Goal: Task Accomplishment & Management: Manage account settings

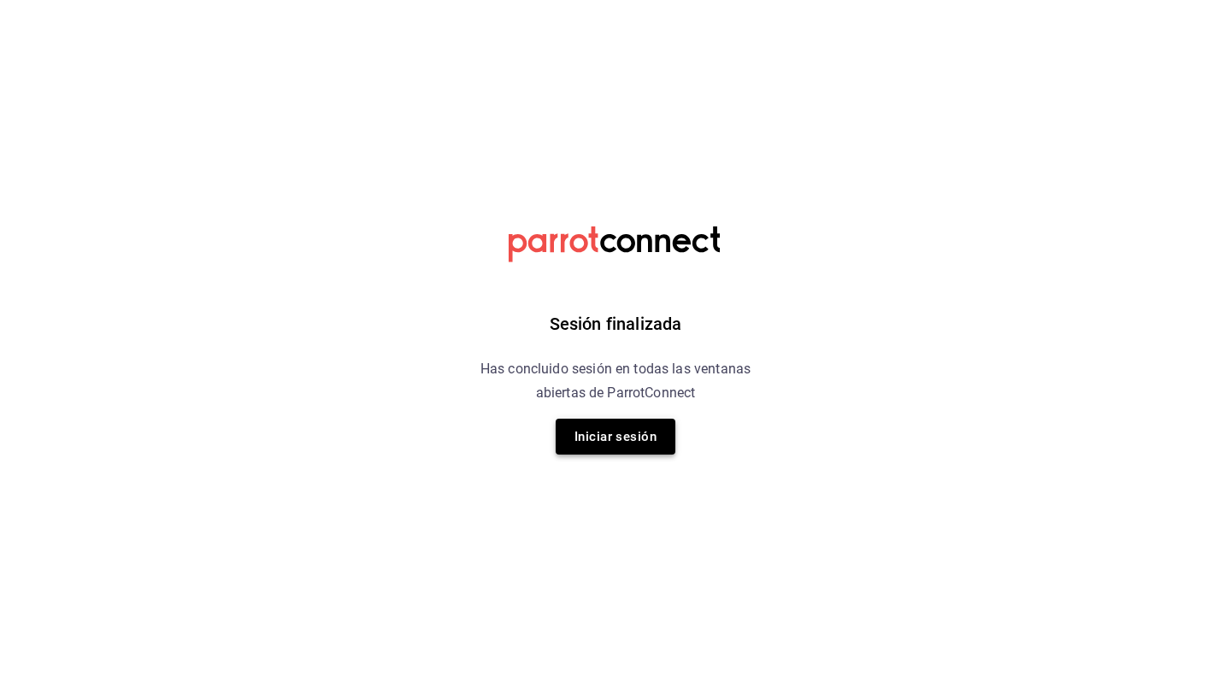
click at [632, 433] on button "Iniciar sesión" at bounding box center [615, 437] width 120 height 36
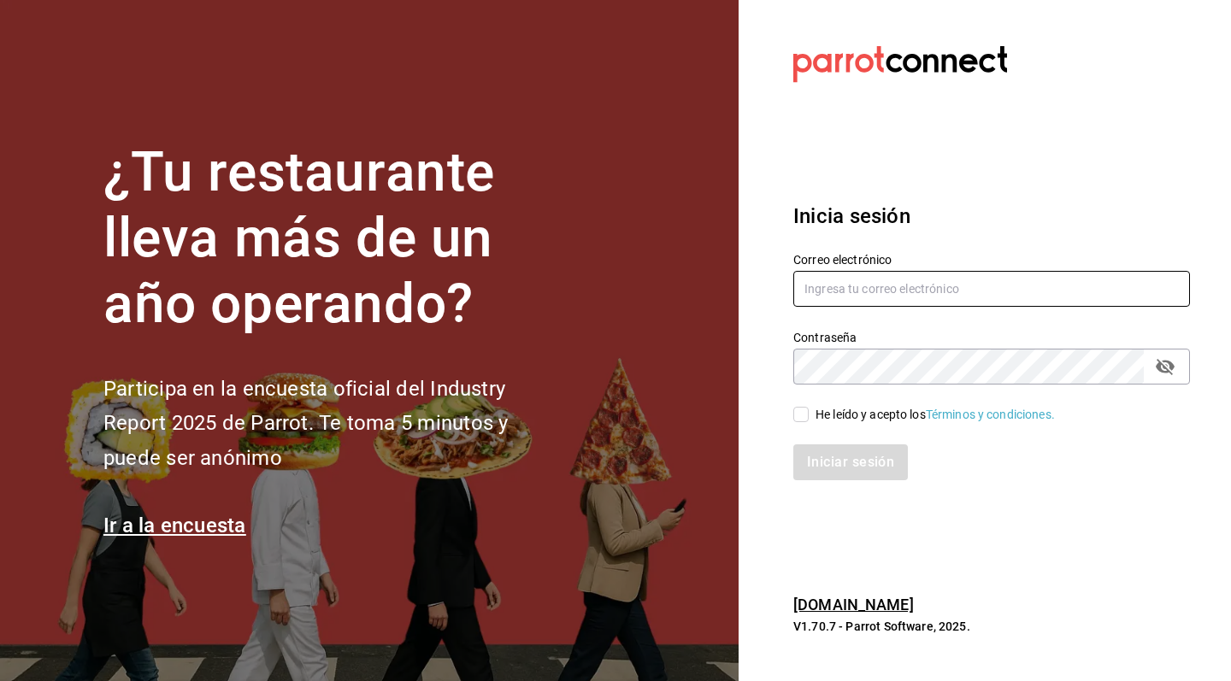
type input "karlaosorniogalvan@gmail.com"
click at [808, 414] on input "He leído y acepto los Términos y condiciones." at bounding box center [800, 414] width 15 height 15
checkbox input "true"
click at [847, 455] on button "Iniciar sesión" at bounding box center [851, 462] width 116 height 36
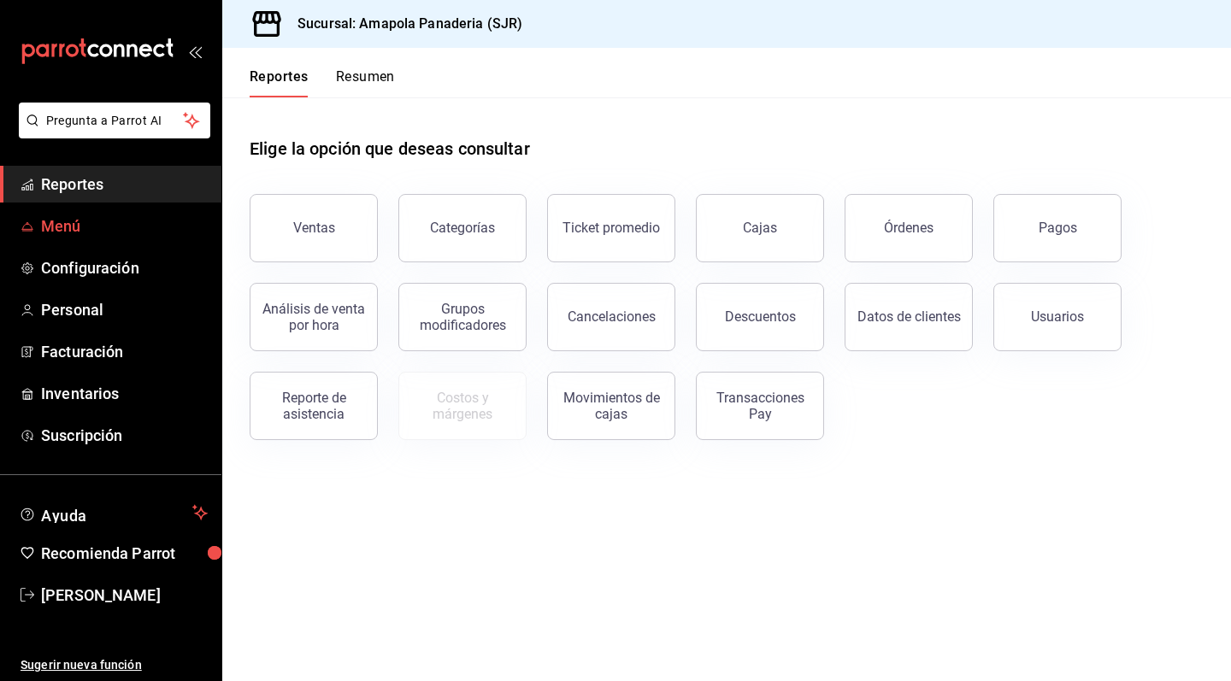
click at [105, 232] on span "Menú" at bounding box center [124, 225] width 167 height 23
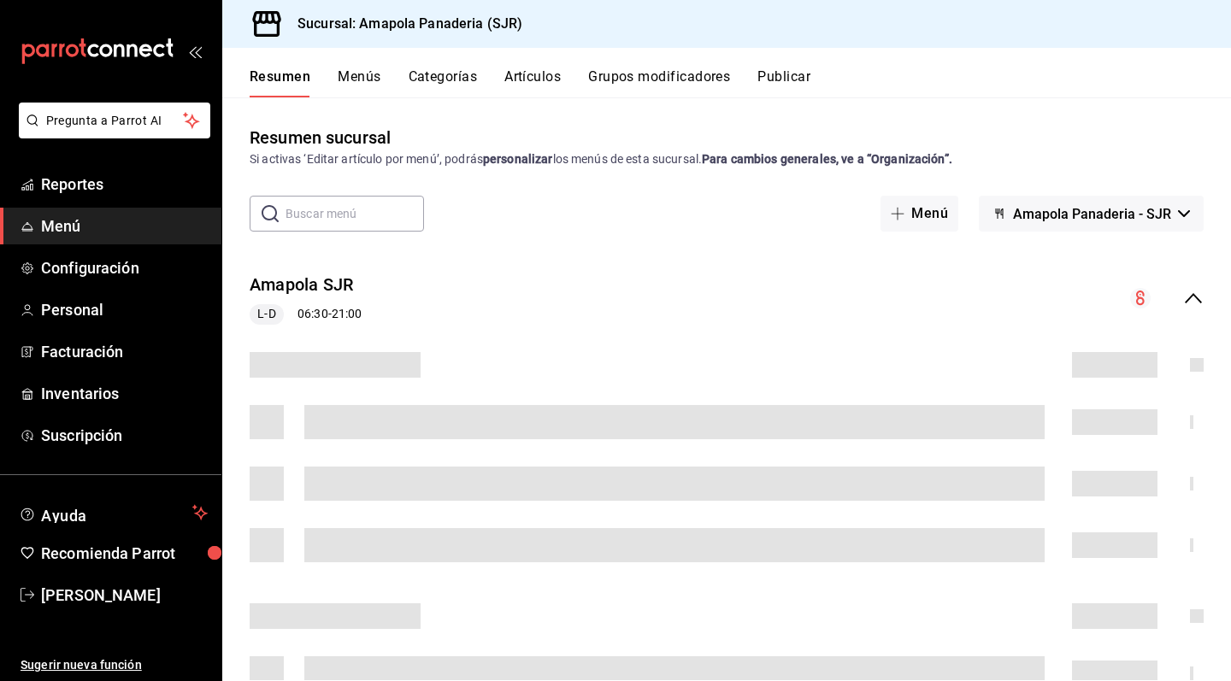
click at [443, 80] on button "Categorías" at bounding box center [442, 82] width 69 height 29
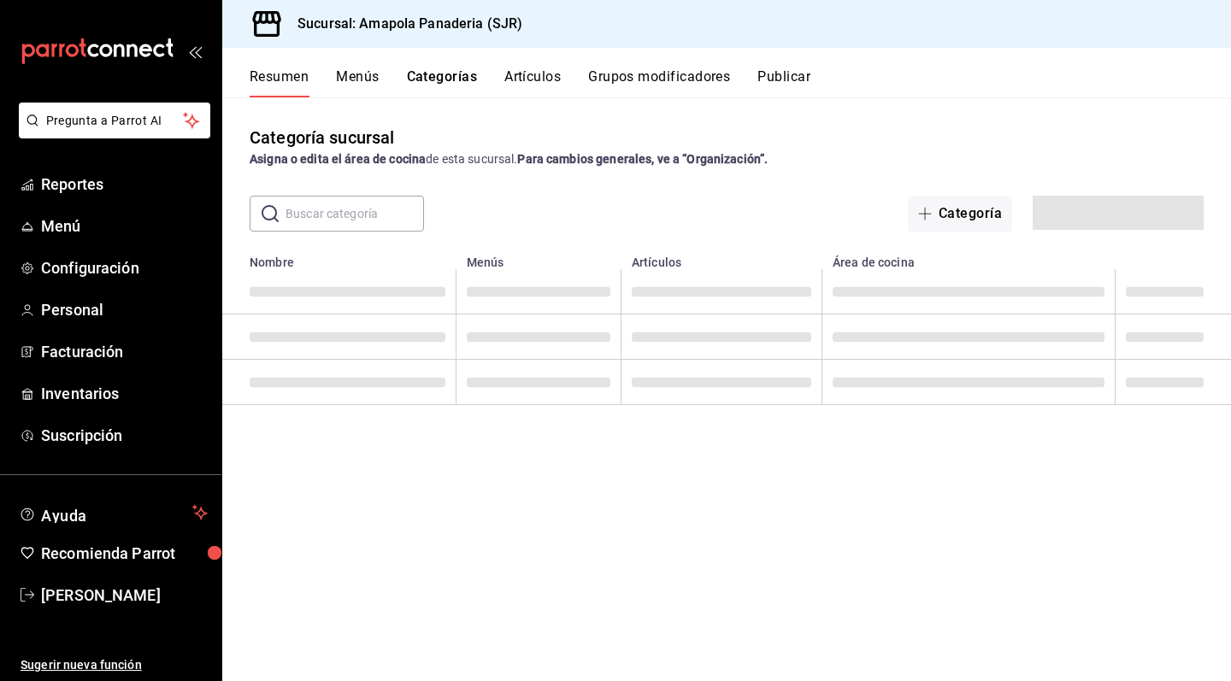
click at [537, 78] on button "Artículos" at bounding box center [532, 82] width 56 height 29
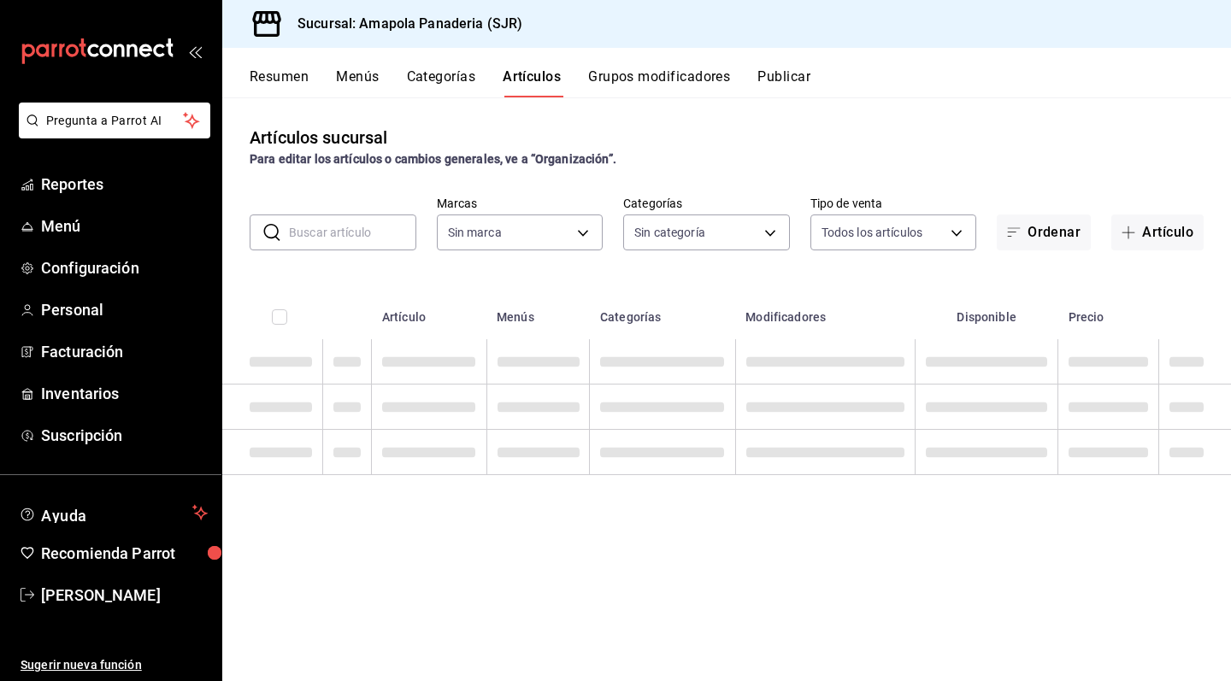
type input "fd167ea7-7224-4c5b-ac26-e03c65ddd71c"
type input "0e0d649c-36b3-4165-b75e-d31c2c228537,ac31a8d4-025f-41b4-ba04-54bf76937bf8,34f4e…"
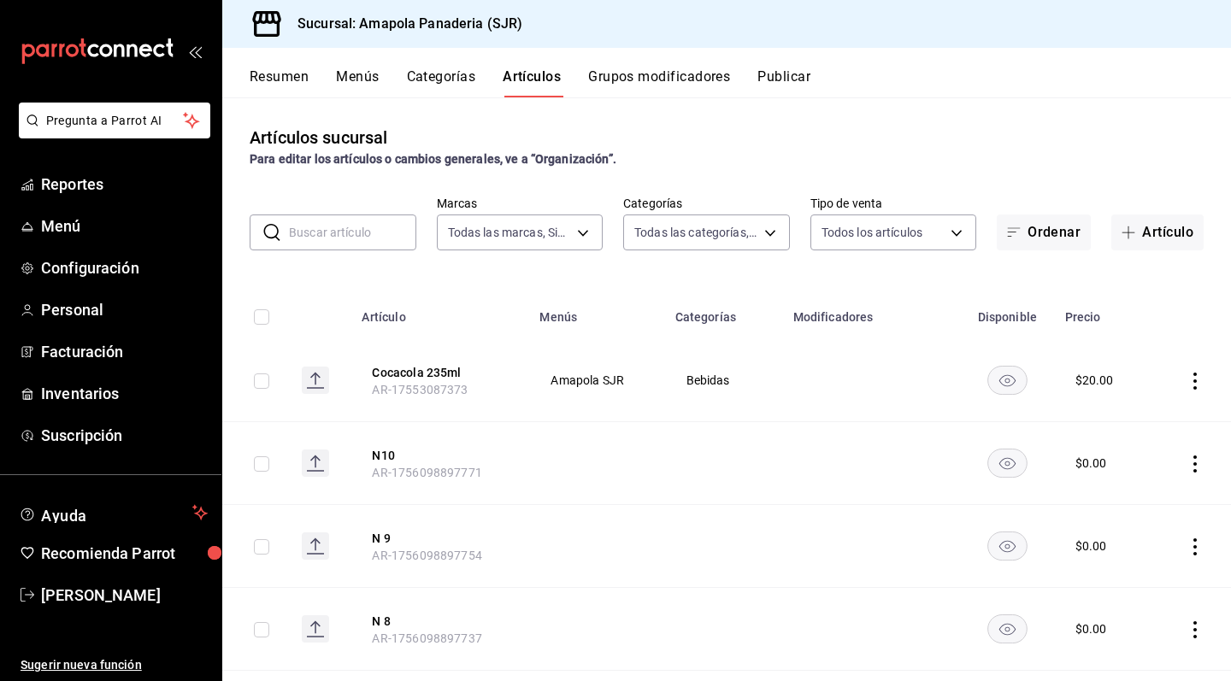
scroll to position [6, 0]
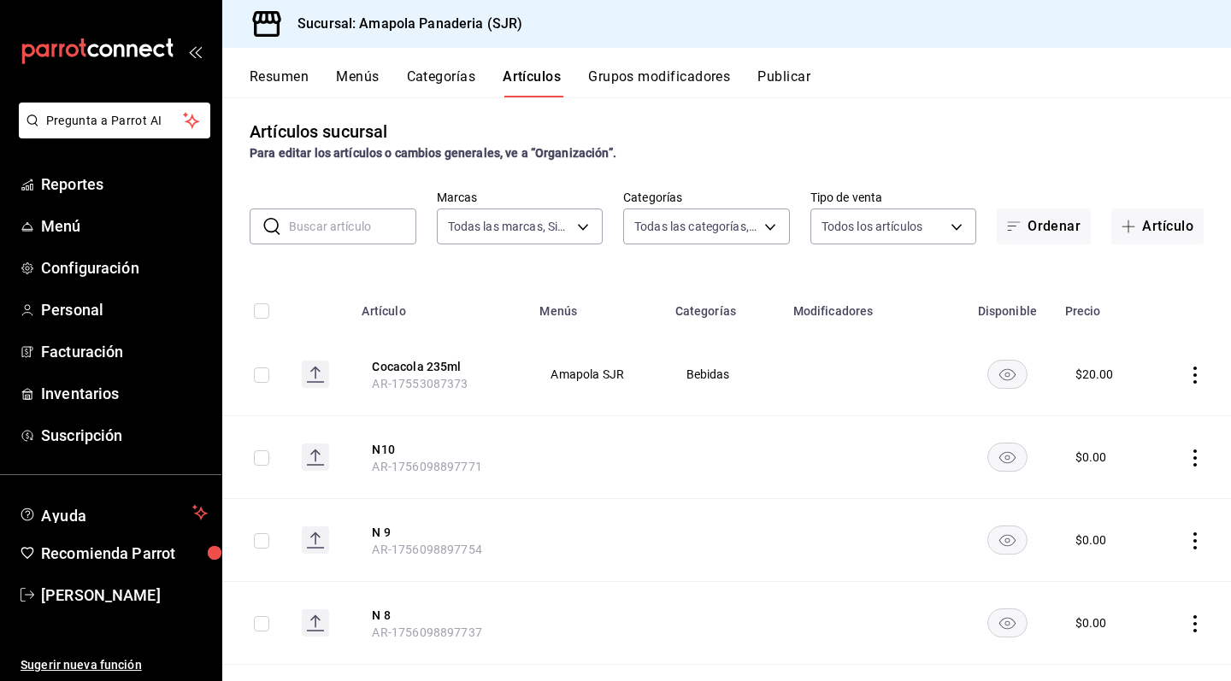
click at [1201, 373] on icon "actions" at bounding box center [1194, 375] width 17 height 17
click at [1137, 449] on span "Duplicar" at bounding box center [1143, 450] width 44 height 18
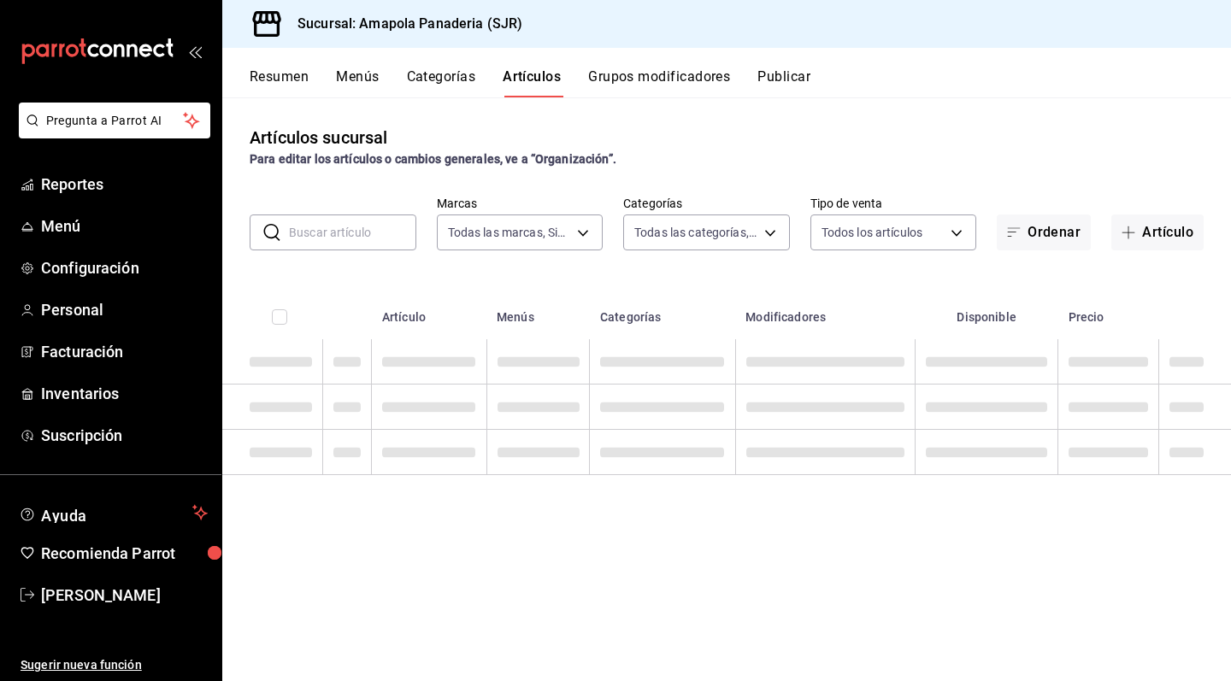
scroll to position [0, 0]
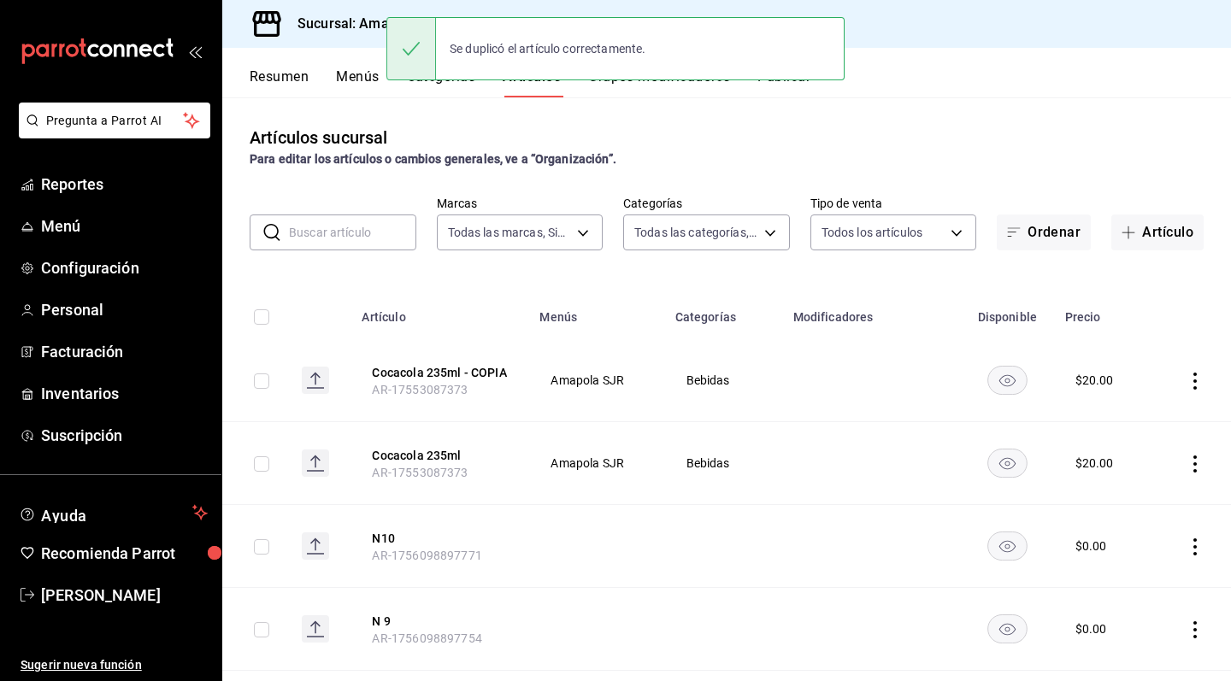
click at [1193, 379] on icon "actions" at bounding box center [1194, 381] width 17 height 17
click at [1125, 420] on span "Editar" at bounding box center [1143, 421] width 44 height 18
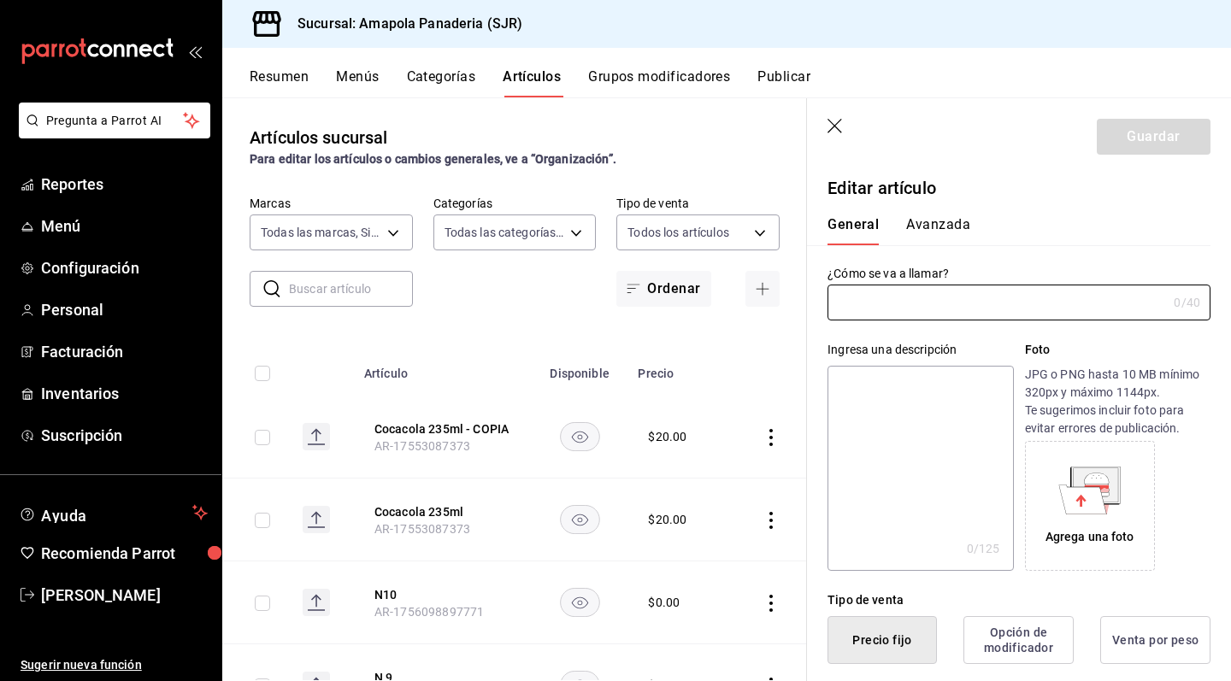
type input "Cocacola 235ml - COPIA"
type input "$20.00"
radio input "false"
radio input "true"
type input "AR-17553087373"
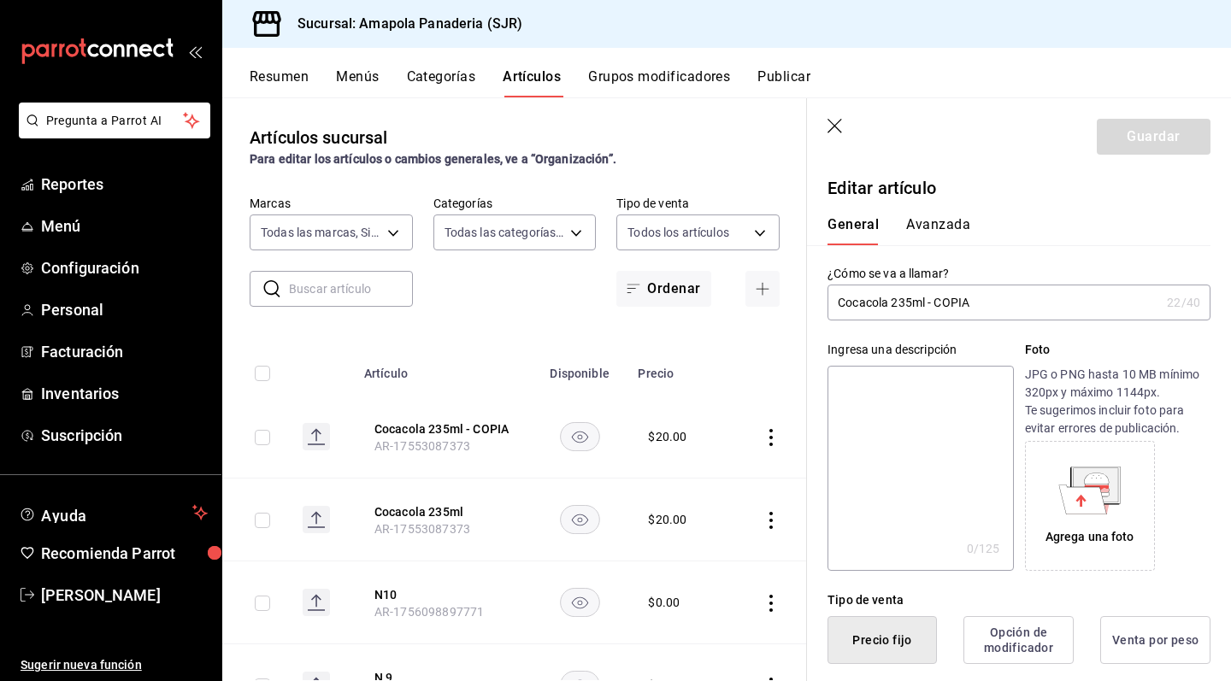
drag, startPoint x: 889, startPoint y: 303, endPoint x: 1037, endPoint y: 303, distance: 147.8
click at [1037, 303] on input "Cocacola 235ml - COPIA" at bounding box center [993, 302] width 332 height 34
click at [889, 297] on input "Cocacola355ml" at bounding box center [993, 302] width 332 height 34
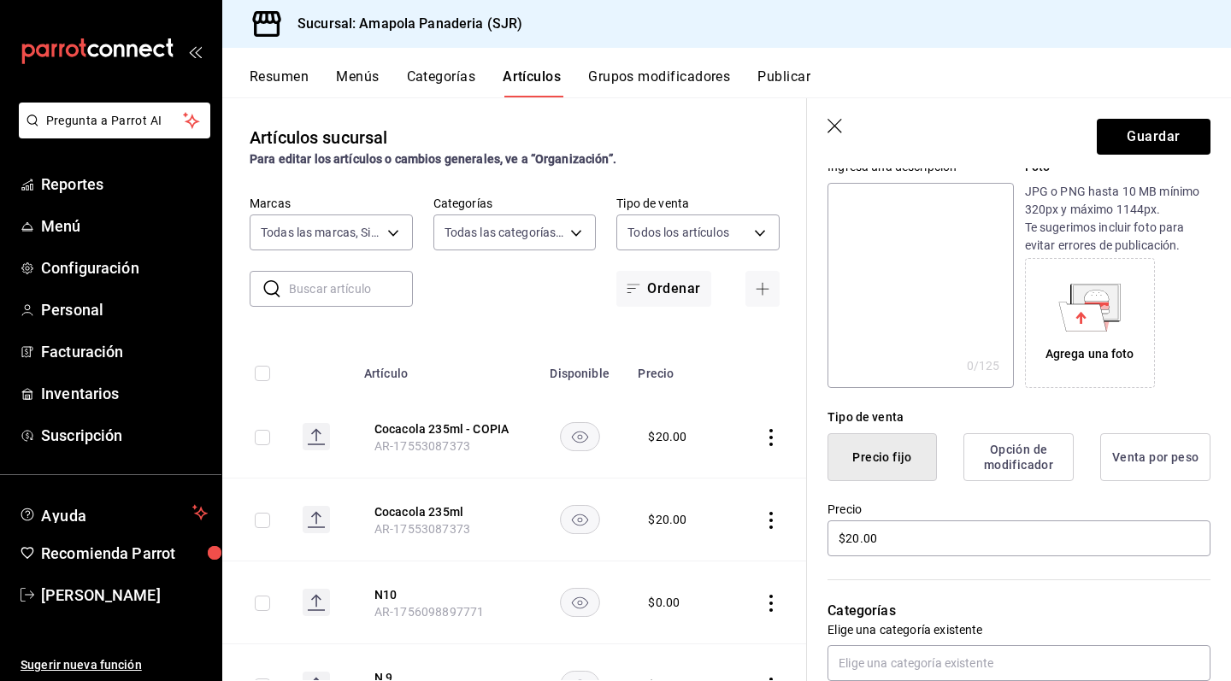
scroll to position [235, 0]
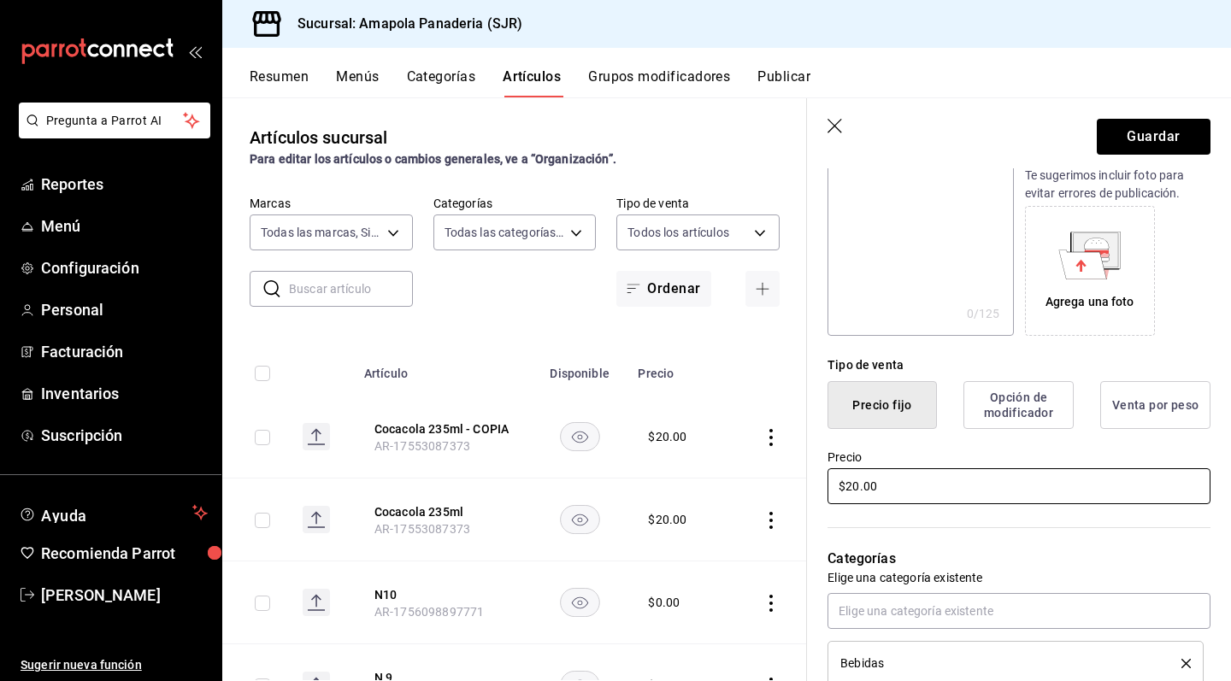
type input "Cocacola 355ml"
click at [878, 484] on input "$20.00" at bounding box center [1018, 486] width 383 height 36
type input "$4.00"
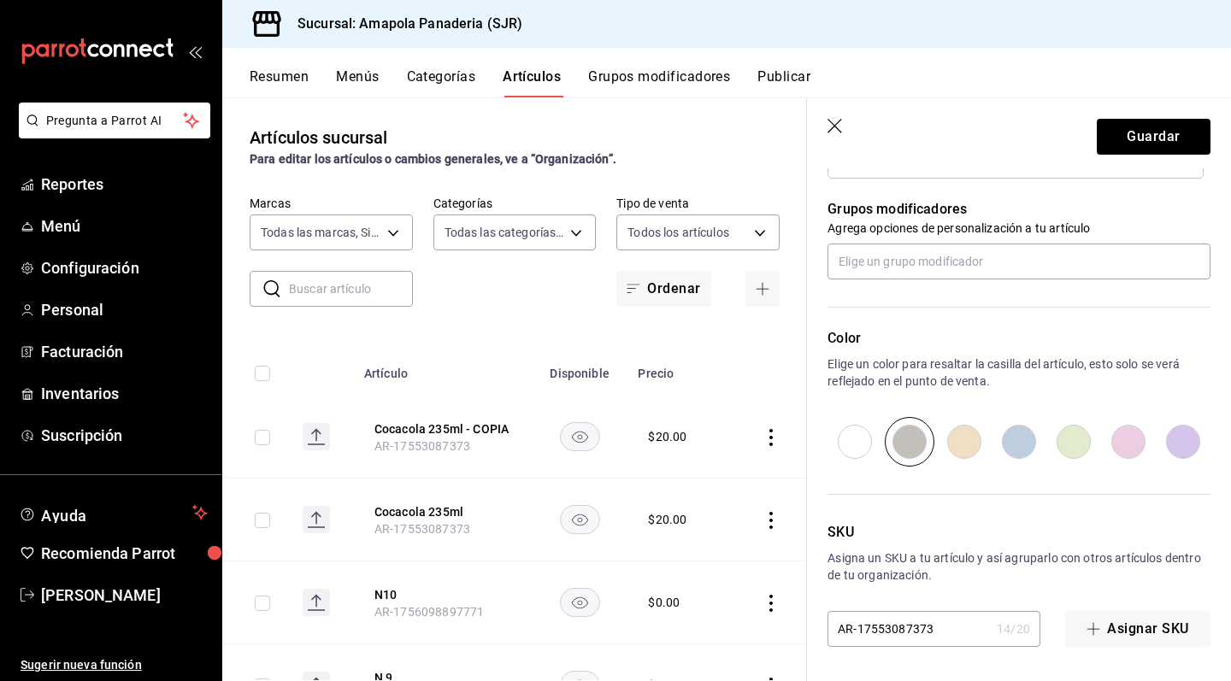
scroll to position [0, 0]
type input "$30.00"
click at [967, 640] on input "AR-17553087373" at bounding box center [908, 629] width 162 height 34
type input "AR-1755399754"
click at [1182, 132] on button "Guardar" at bounding box center [1153, 137] width 114 height 36
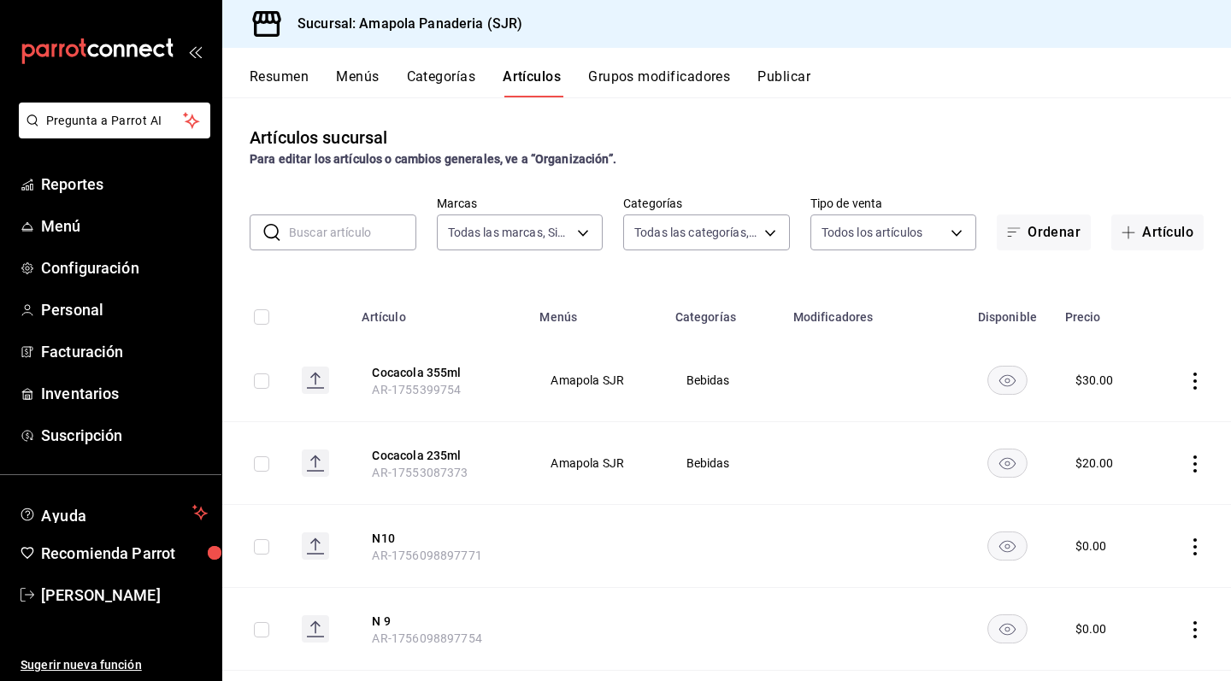
click at [816, 51] on div "Resumen Menús Categorías Artículos Grupos modificadores Publicar" at bounding box center [726, 73] width 1008 height 50
click at [297, 86] on button "Resumen" at bounding box center [279, 82] width 59 height 29
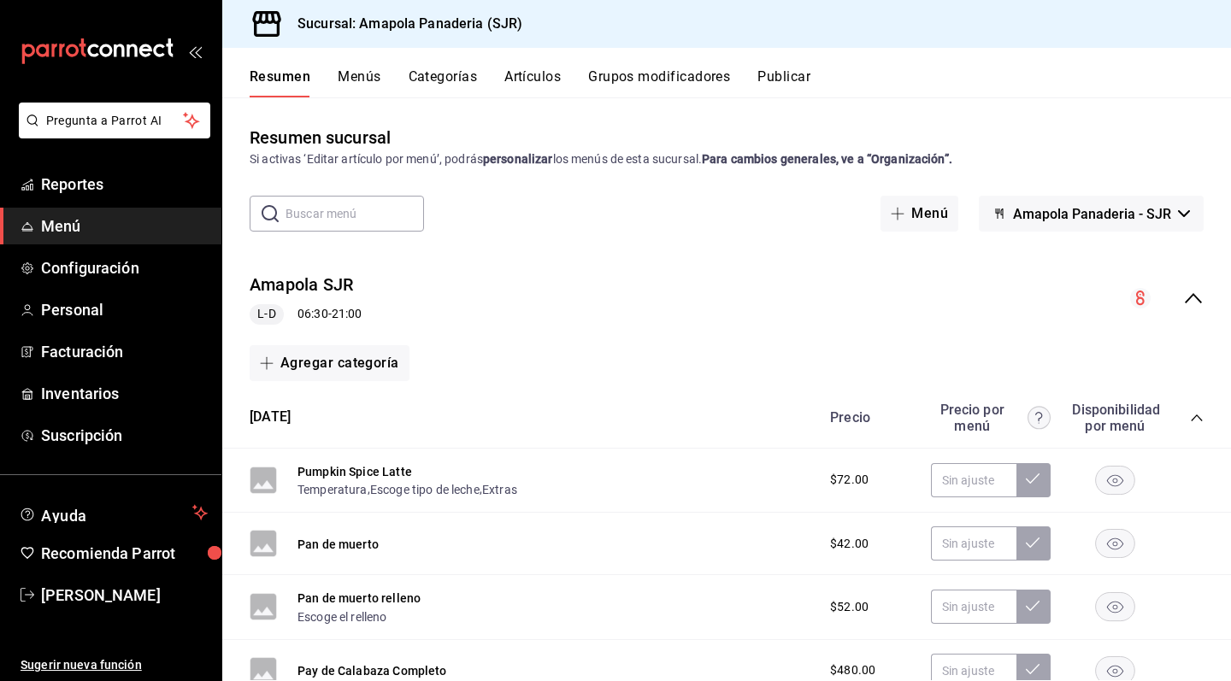
click at [431, 67] on div "Resumen Menús Categorías Artículos Grupos modificadores Publicar" at bounding box center [726, 73] width 1008 height 50
click at [432, 79] on button "Categorías" at bounding box center [442, 82] width 69 height 29
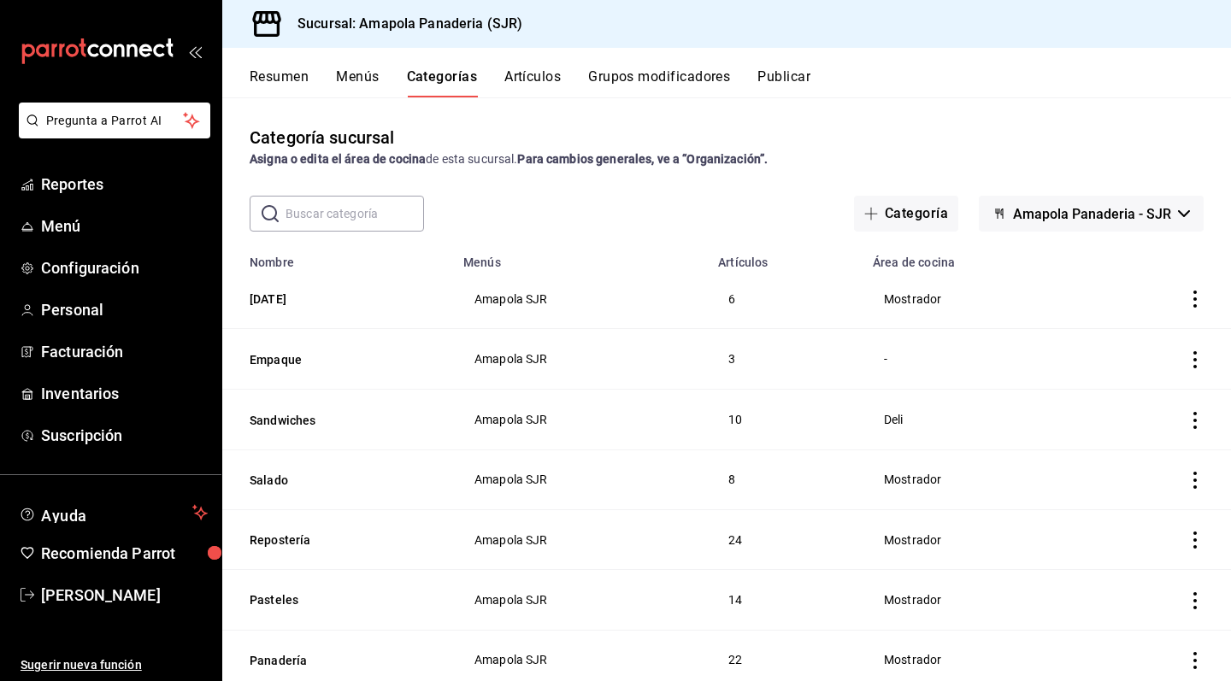
click at [278, 80] on button "Resumen" at bounding box center [279, 82] width 59 height 29
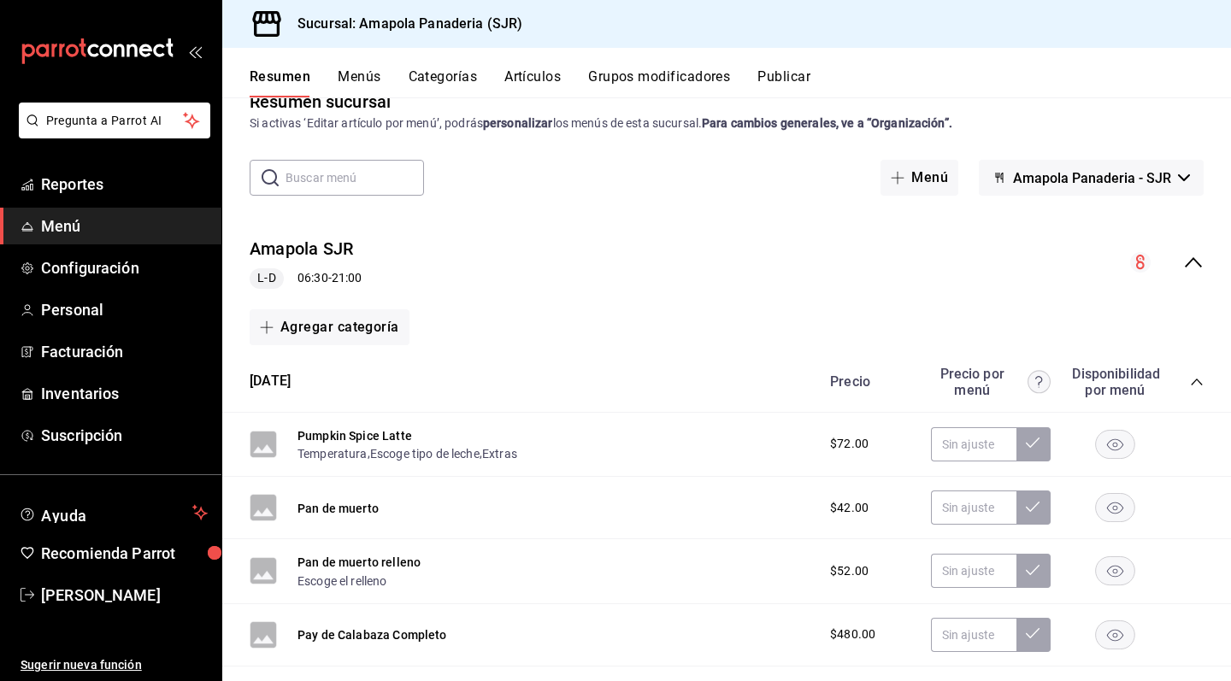
scroll to position [38, 0]
click at [103, 188] on span "Reportes" at bounding box center [124, 184] width 167 height 23
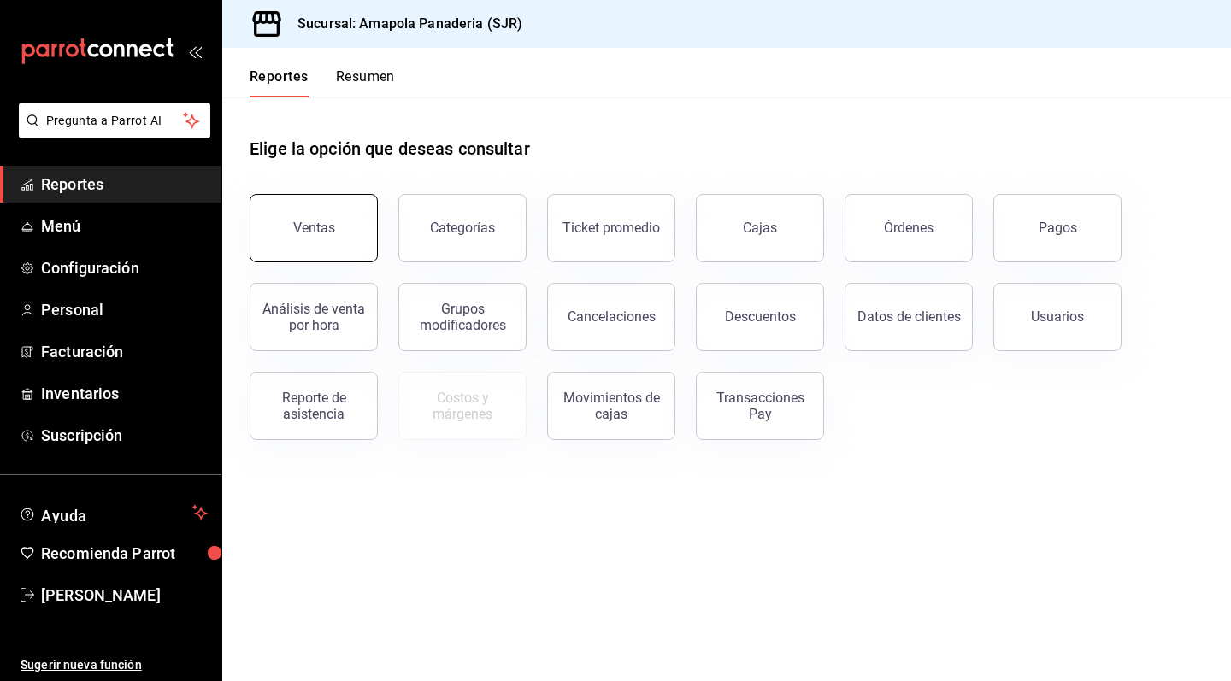
click at [342, 245] on button "Ventas" at bounding box center [314, 228] width 128 height 68
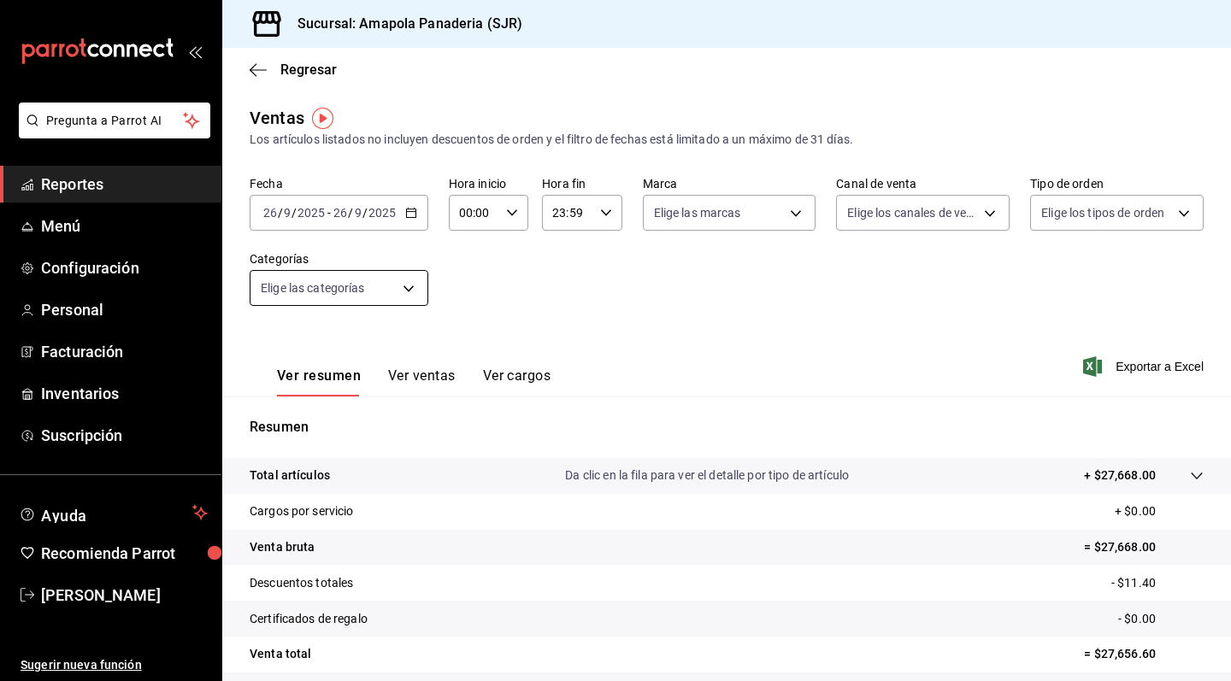
click at [398, 288] on body "Pregunta a Parrot AI Reportes Menú Configuración Personal Facturación Inventari…" at bounding box center [615, 340] width 1231 height 681
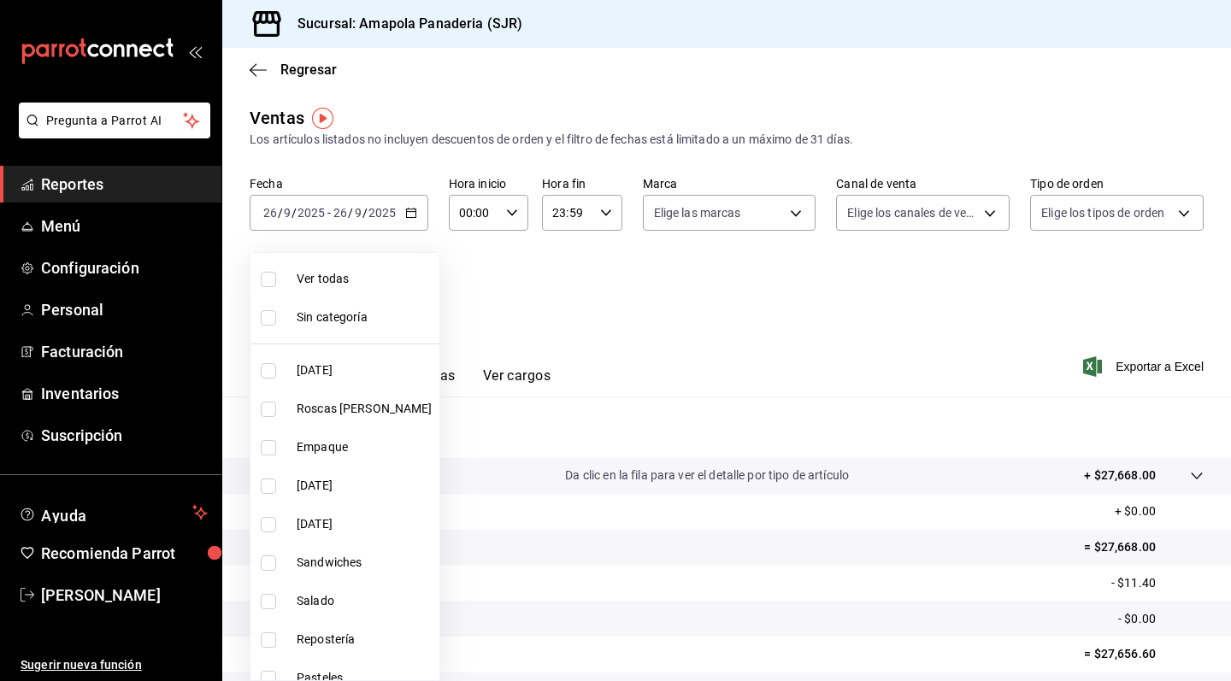
click at [376, 556] on span "Sandwiches" at bounding box center [365, 563] width 136 height 18
type input "2afd7bd3-b3f5-4dc4-bb24-d9b039189022"
checkbox input "true"
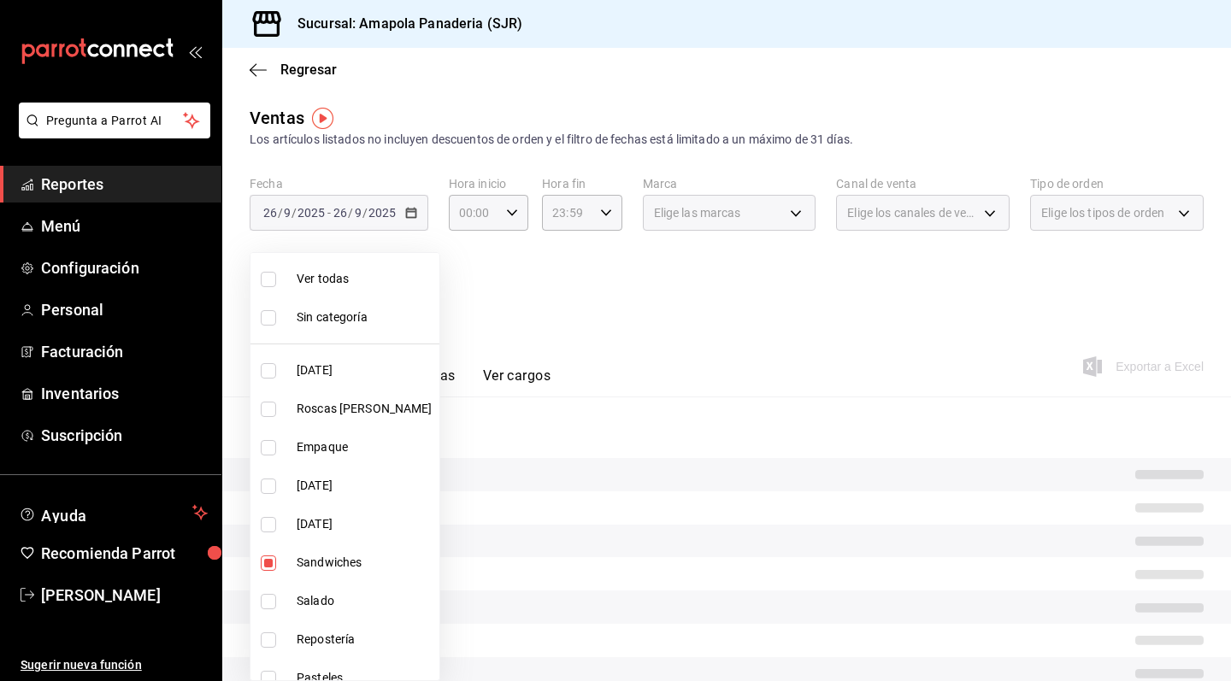
click at [706, 379] on div at bounding box center [615, 340] width 1231 height 681
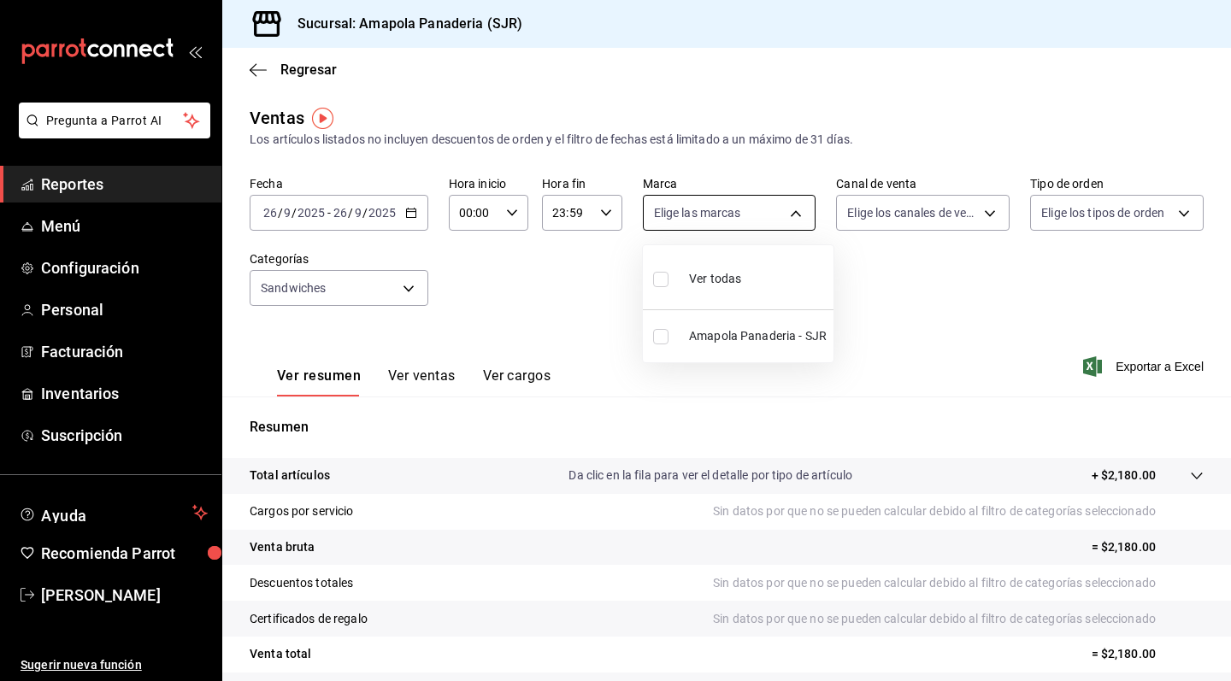
click at [758, 214] on body "Pregunta a Parrot AI Reportes Menú Configuración Personal Facturación Inventari…" at bounding box center [615, 340] width 1231 height 681
click at [403, 210] on div at bounding box center [615, 340] width 1231 height 681
click at [420, 209] on div "[DATE] [DATE] - [DATE] [DATE]" at bounding box center [339, 213] width 179 height 36
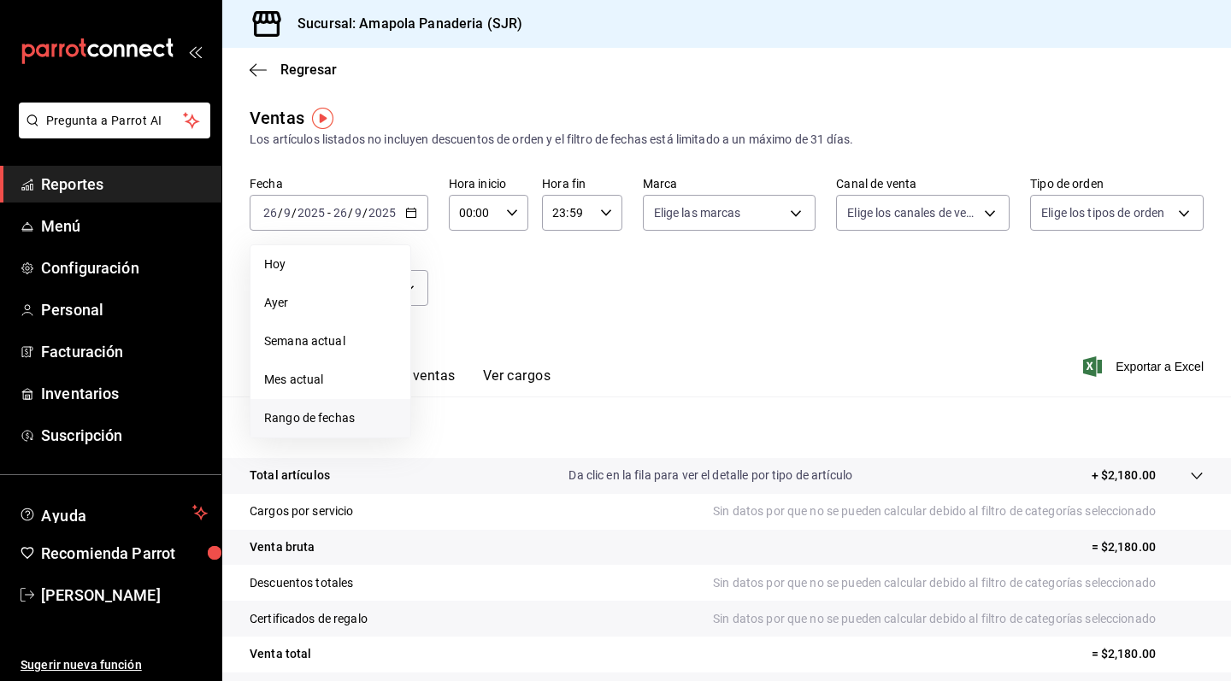
click at [322, 410] on span "Rango de fechas" at bounding box center [330, 418] width 132 height 18
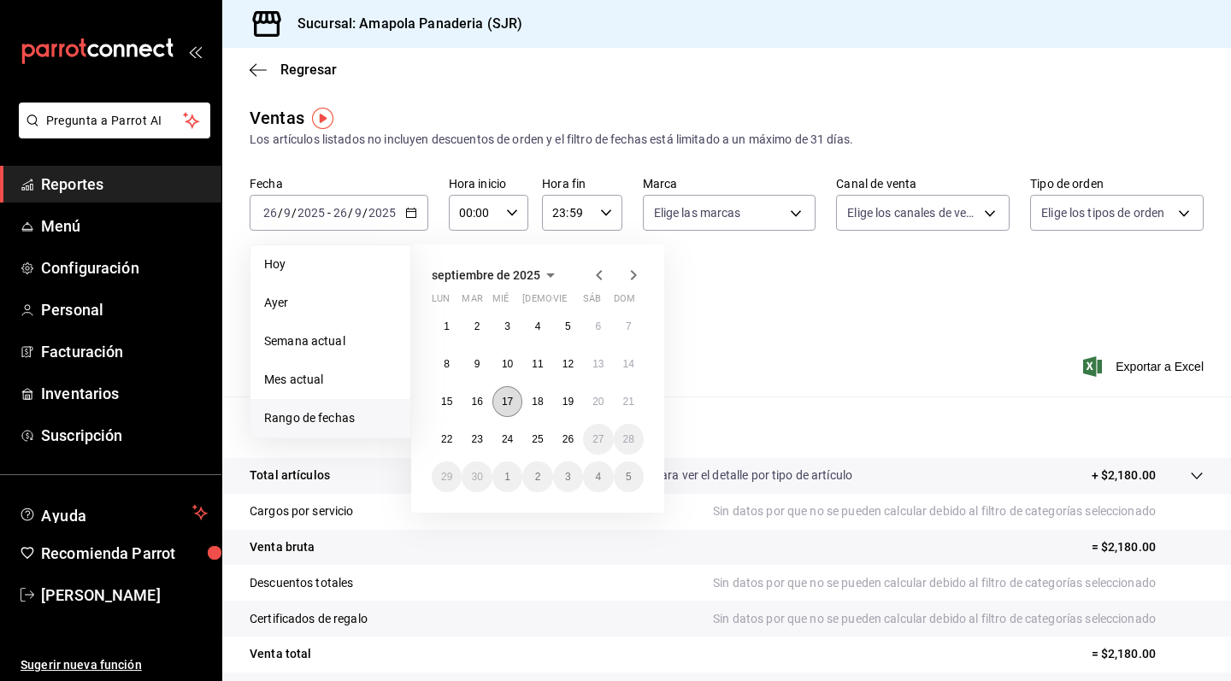
click at [497, 403] on button "17" at bounding box center [507, 401] width 30 height 31
click at [559, 438] on button "26" at bounding box center [568, 439] width 30 height 31
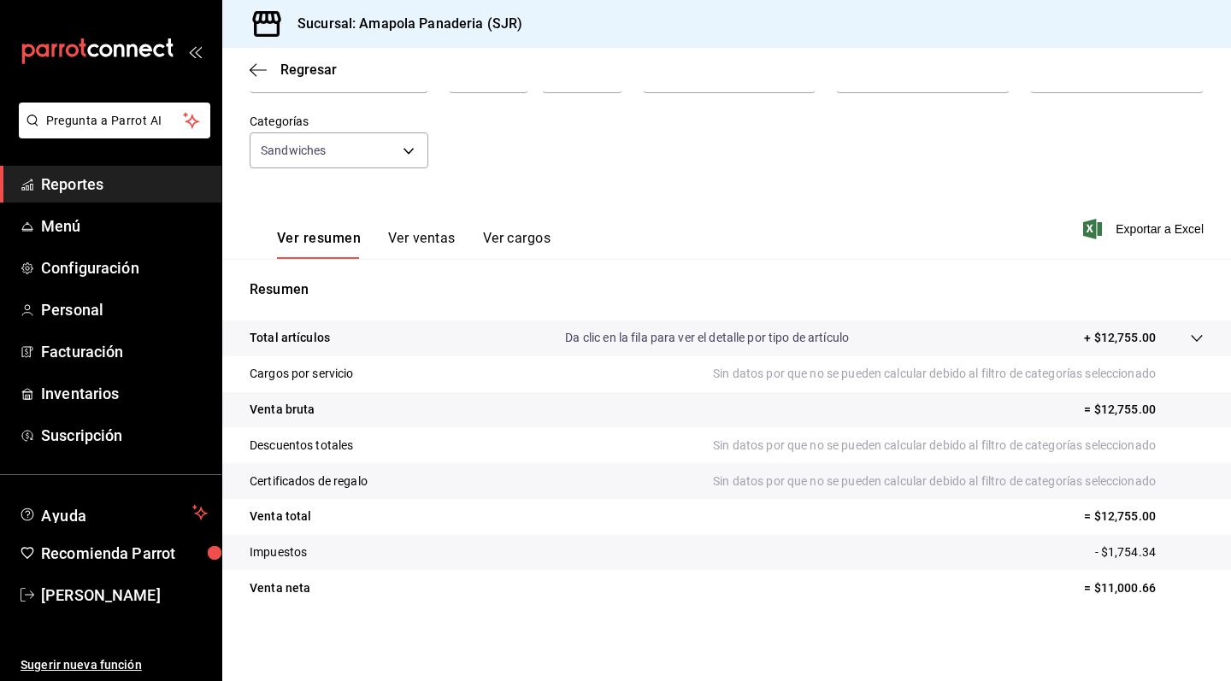
scroll to position [138, 0]
click at [401, 225] on div "Ver resumen Ver ventas Ver cargos" at bounding box center [400, 234] width 301 height 50
click at [413, 234] on button "Ver ventas" at bounding box center [422, 244] width 68 height 29
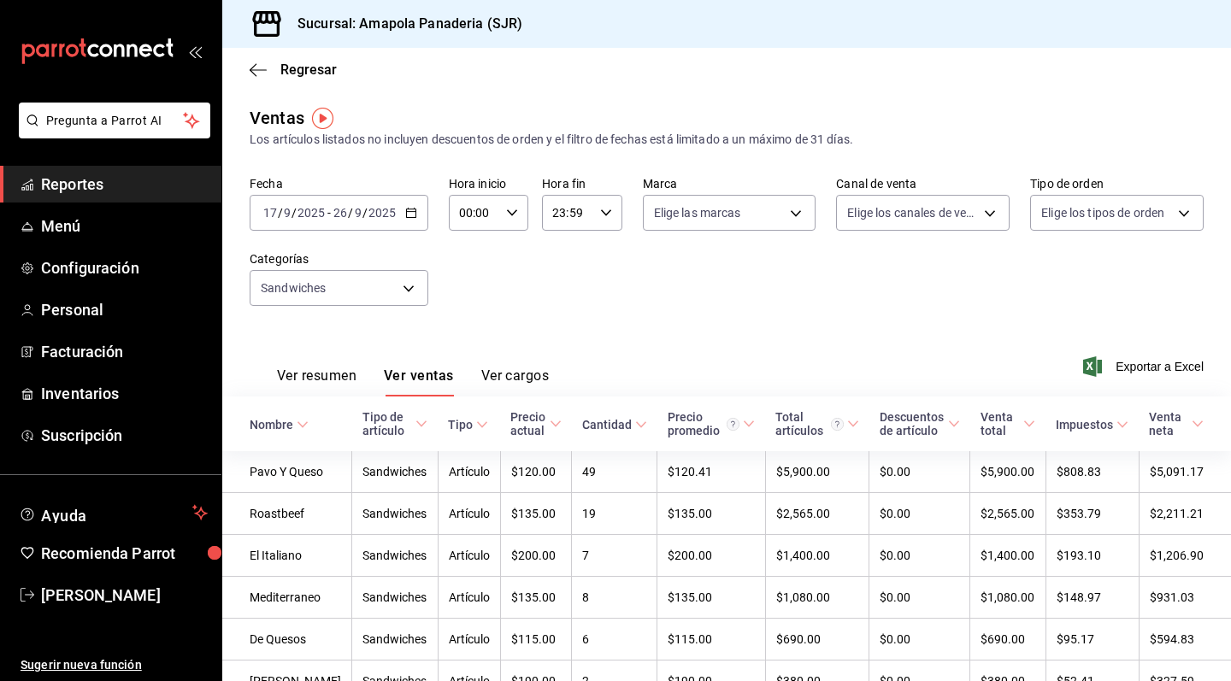
click at [413, 211] on icon "button" at bounding box center [411, 213] width 12 height 12
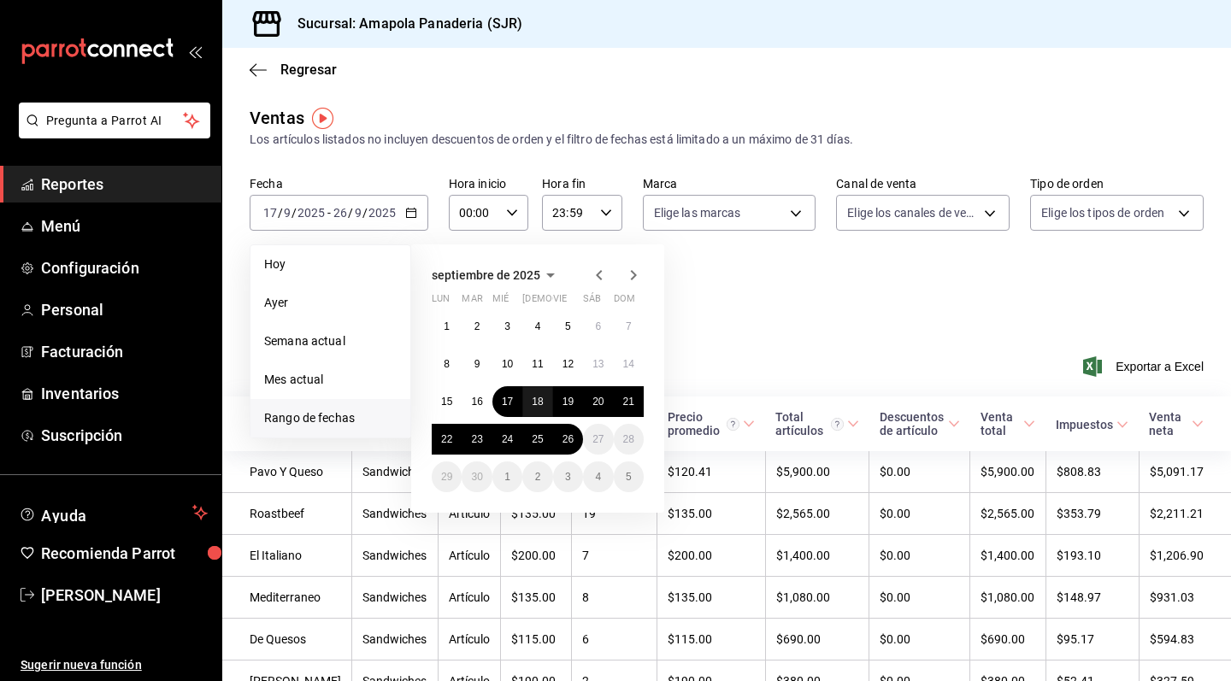
click at [537, 404] on abbr "18" at bounding box center [537, 402] width 11 height 12
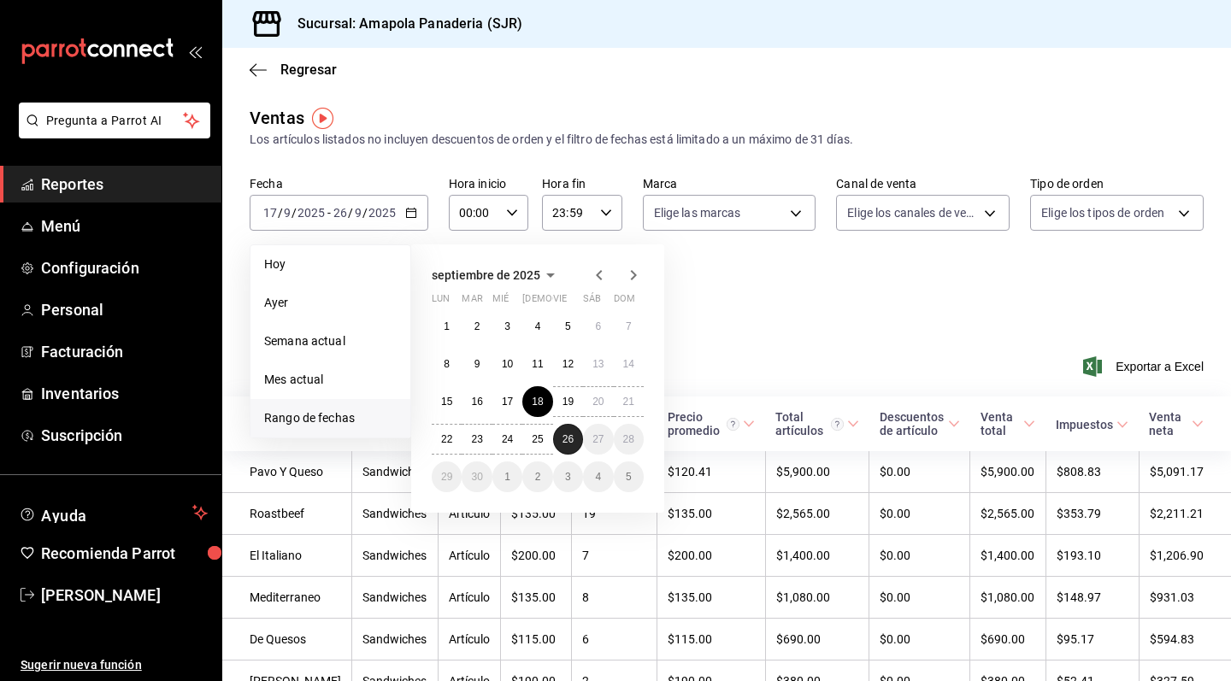
click at [567, 445] on abbr "26" at bounding box center [567, 439] width 11 height 12
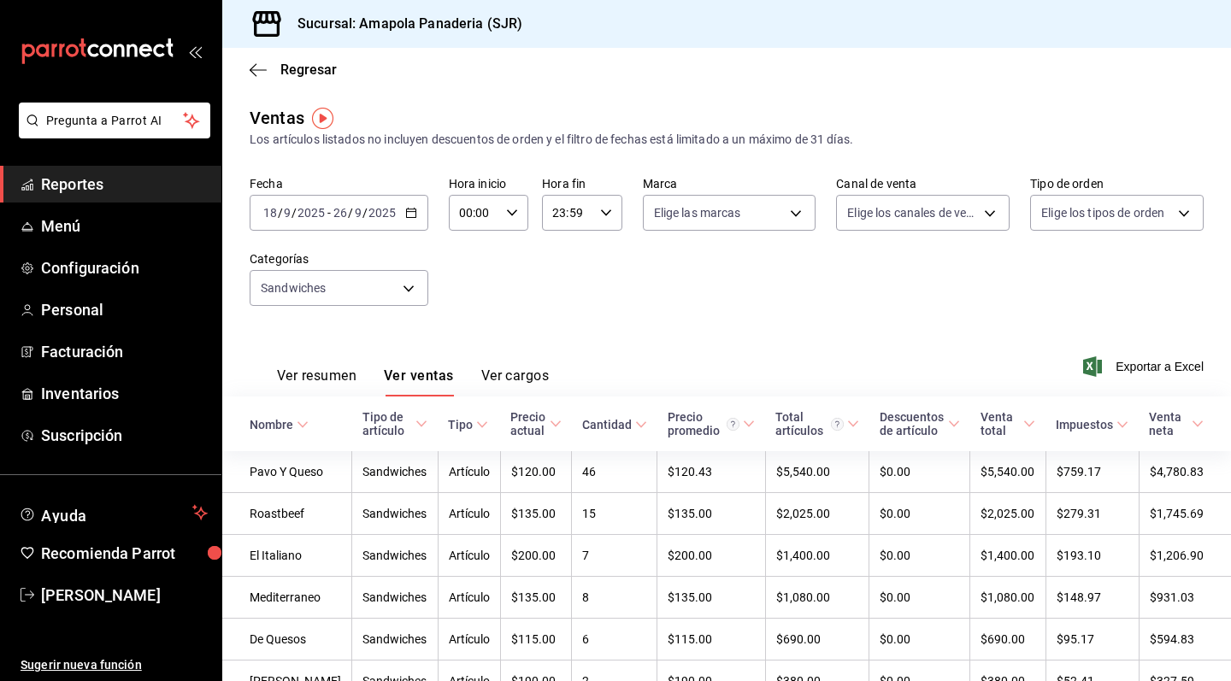
click at [409, 207] on icon "button" at bounding box center [411, 213] width 12 height 12
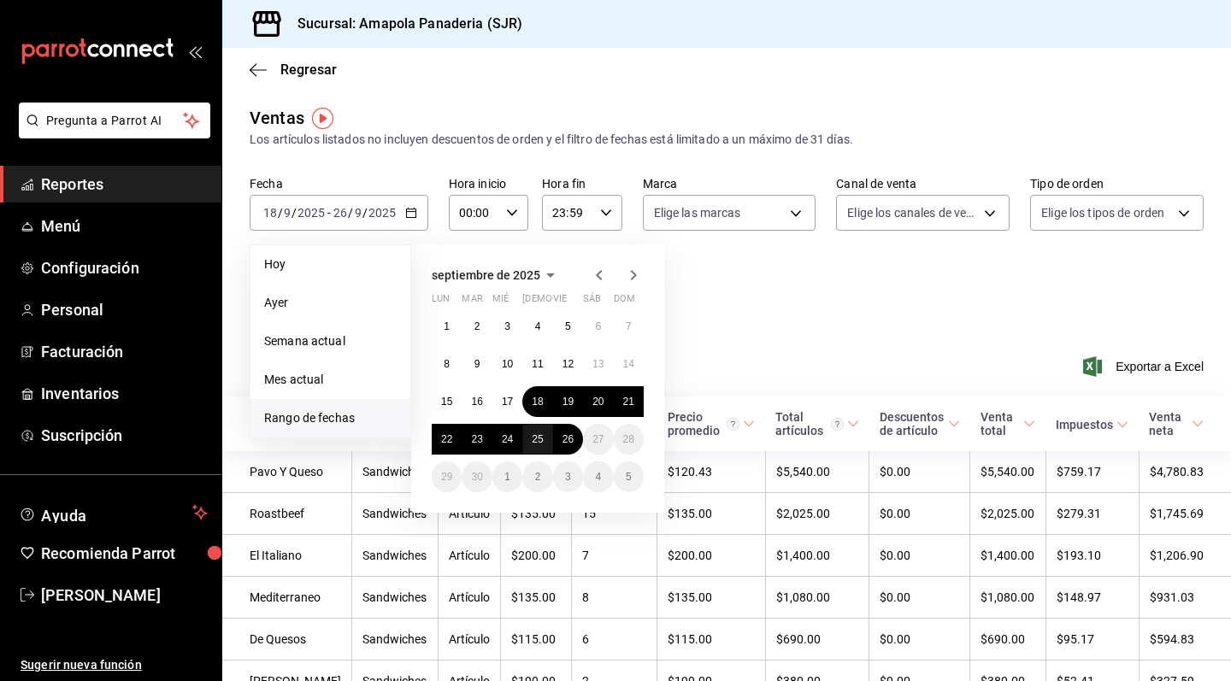
click at [541, 436] on abbr "25" at bounding box center [537, 439] width 11 height 12
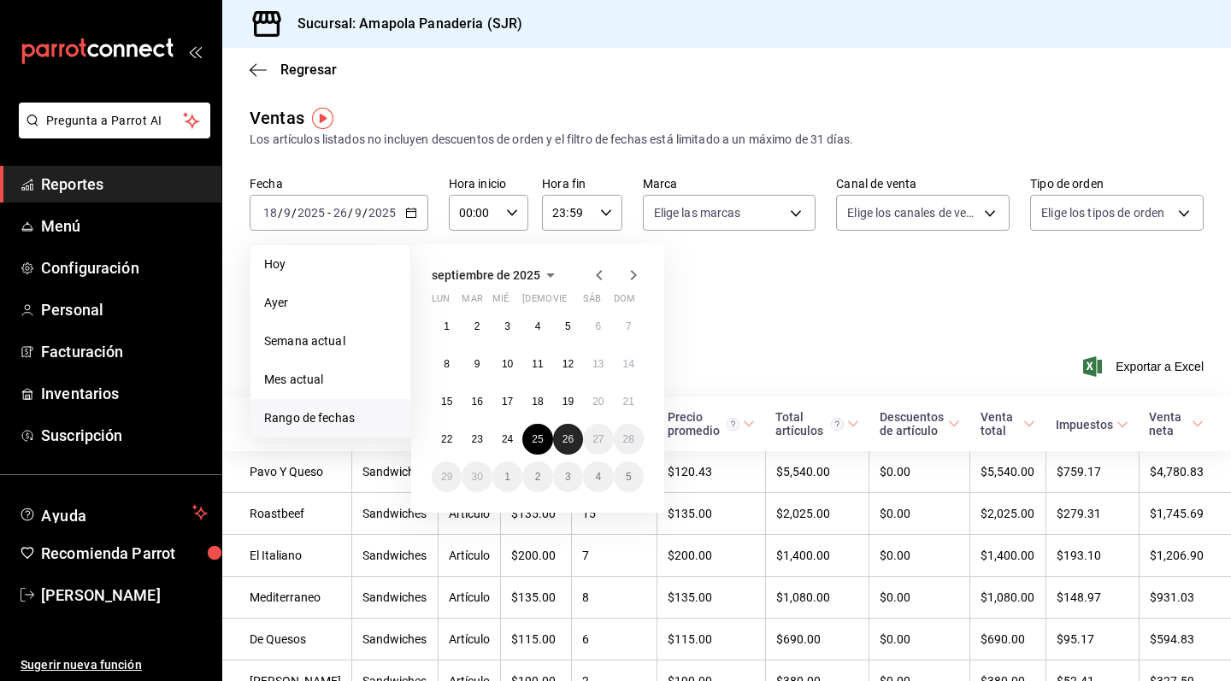
click at [566, 439] on abbr "26" at bounding box center [567, 439] width 11 height 12
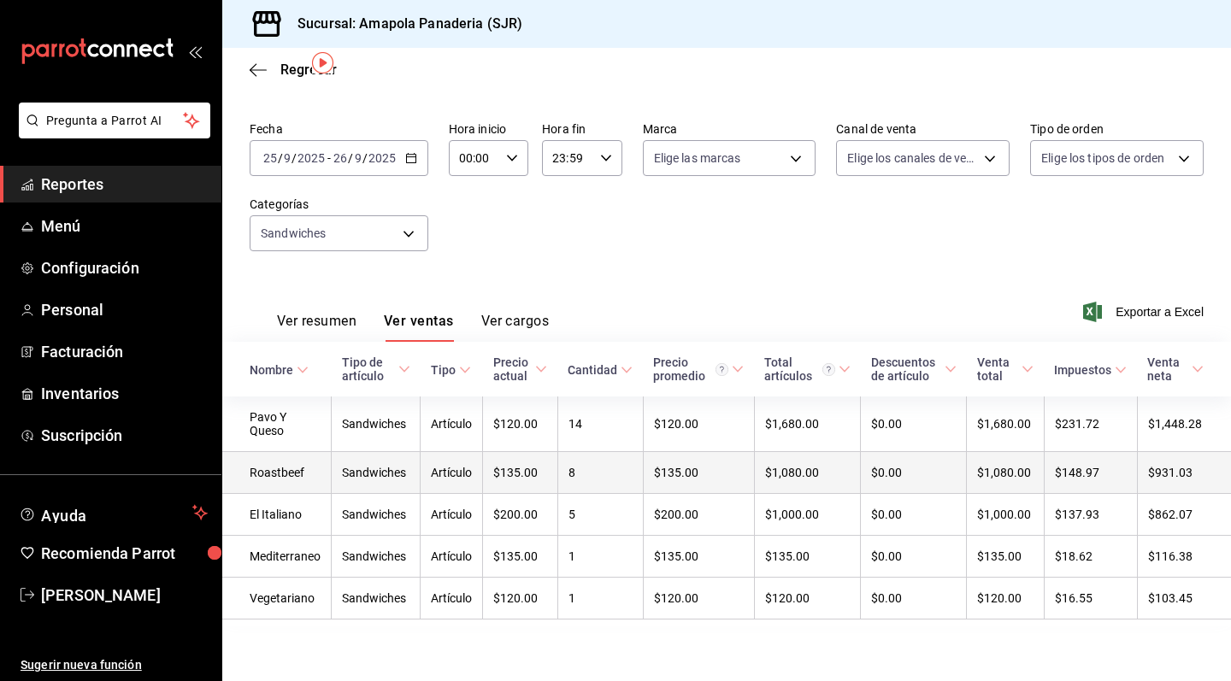
scroll to position [55, 0]
